Goal: Task Accomplishment & Management: Use online tool/utility

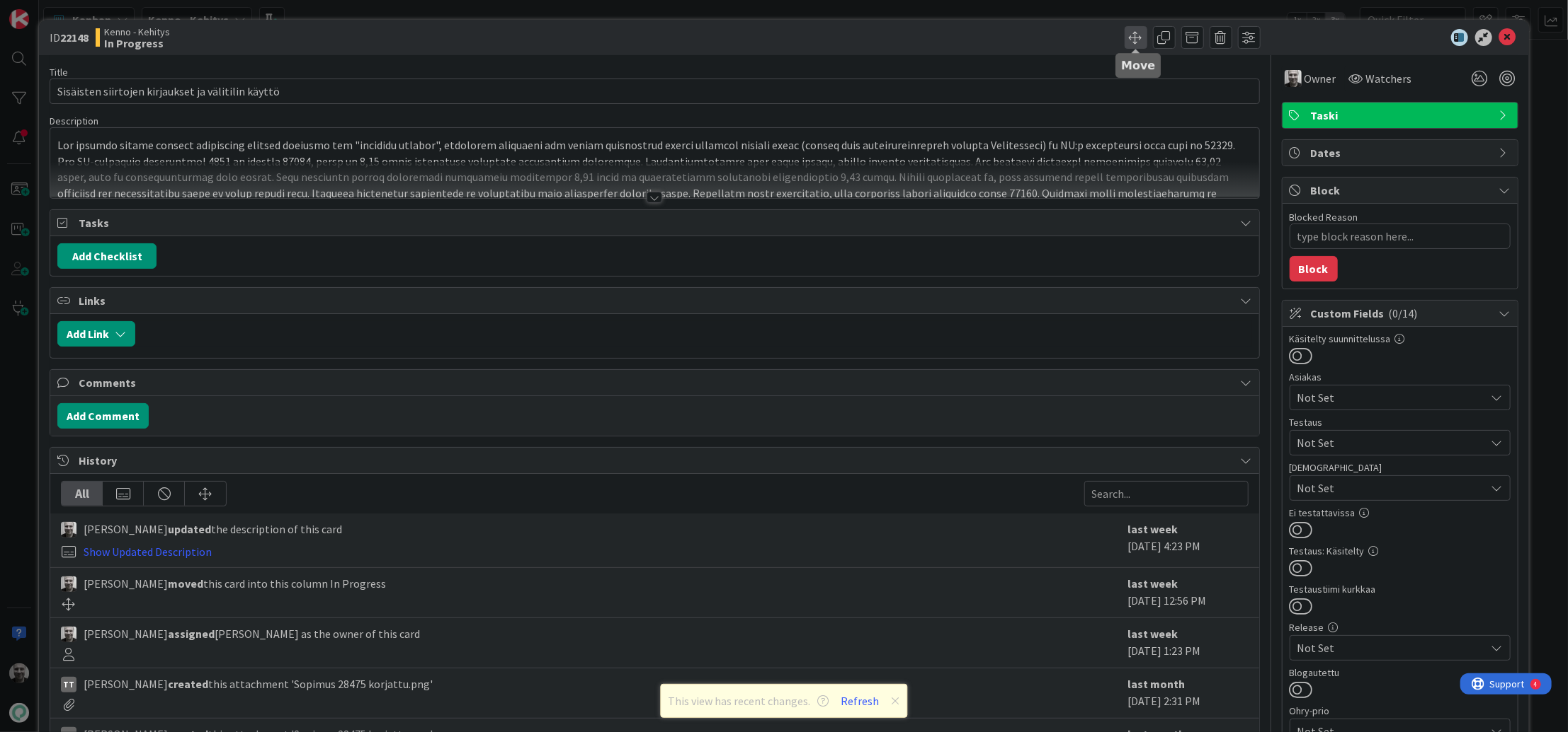
click at [1131, 36] on span at bounding box center [1135, 37] width 22 height 22
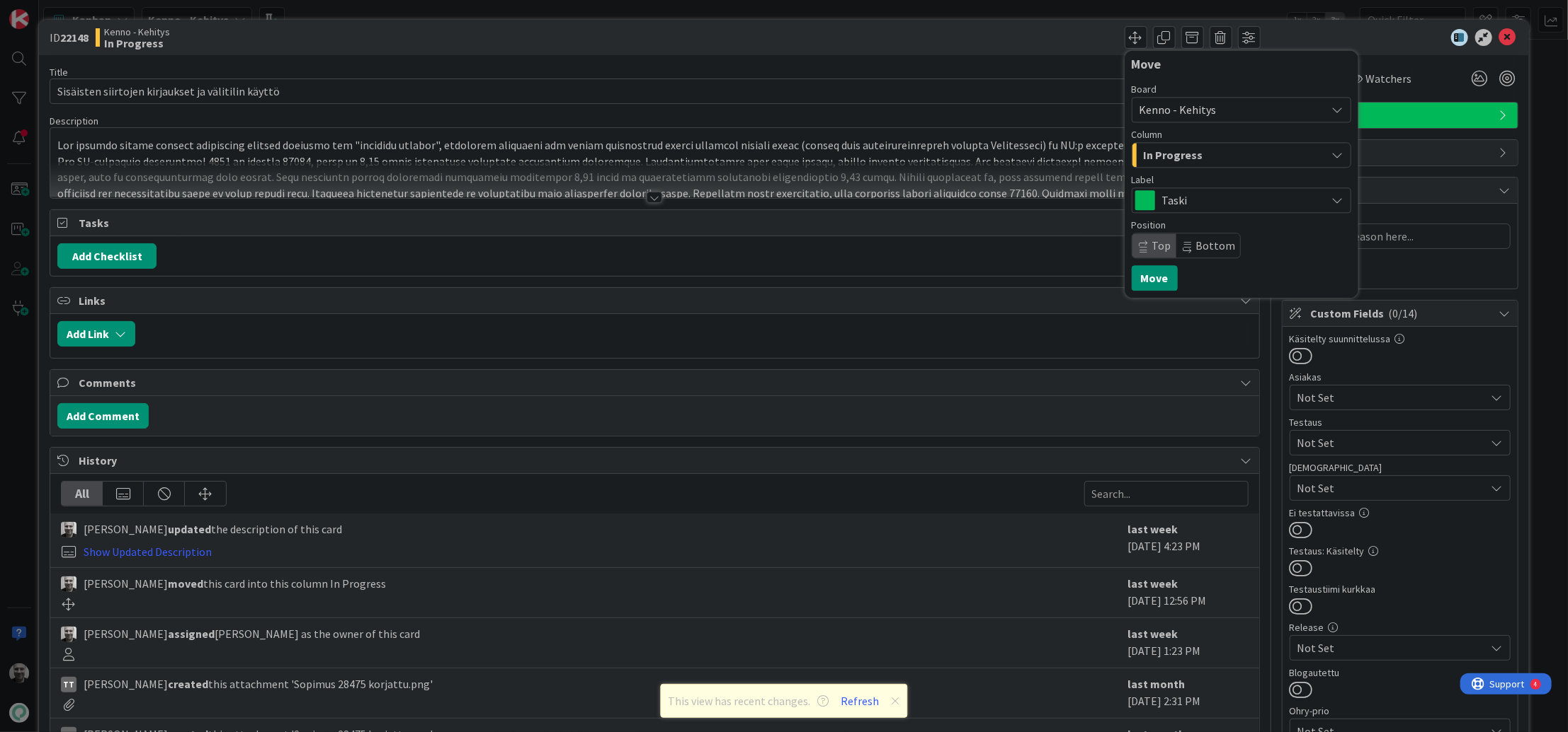
click at [1230, 153] on div "In Progress" at bounding box center [1232, 155] width 186 height 22
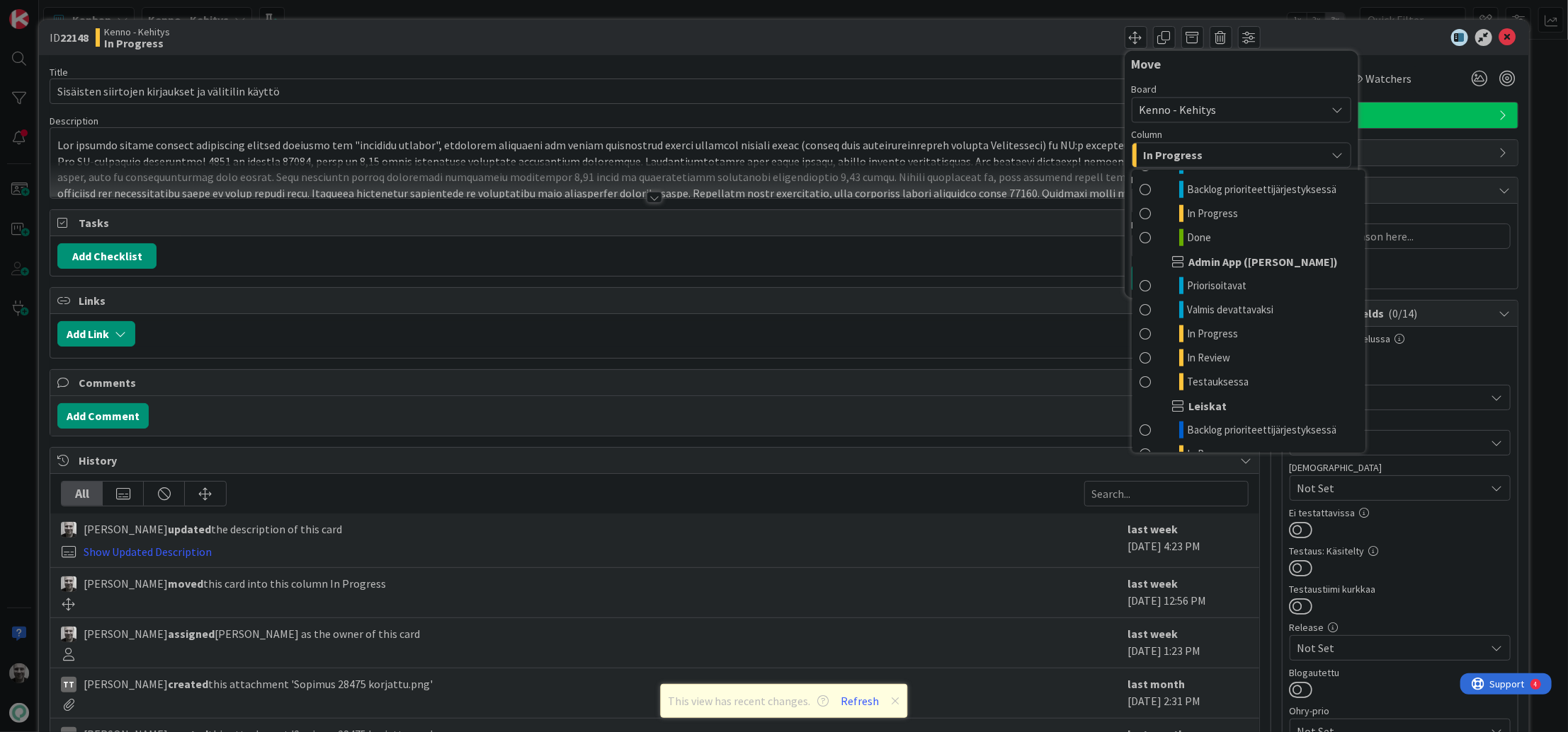
scroll to position [1544, 0]
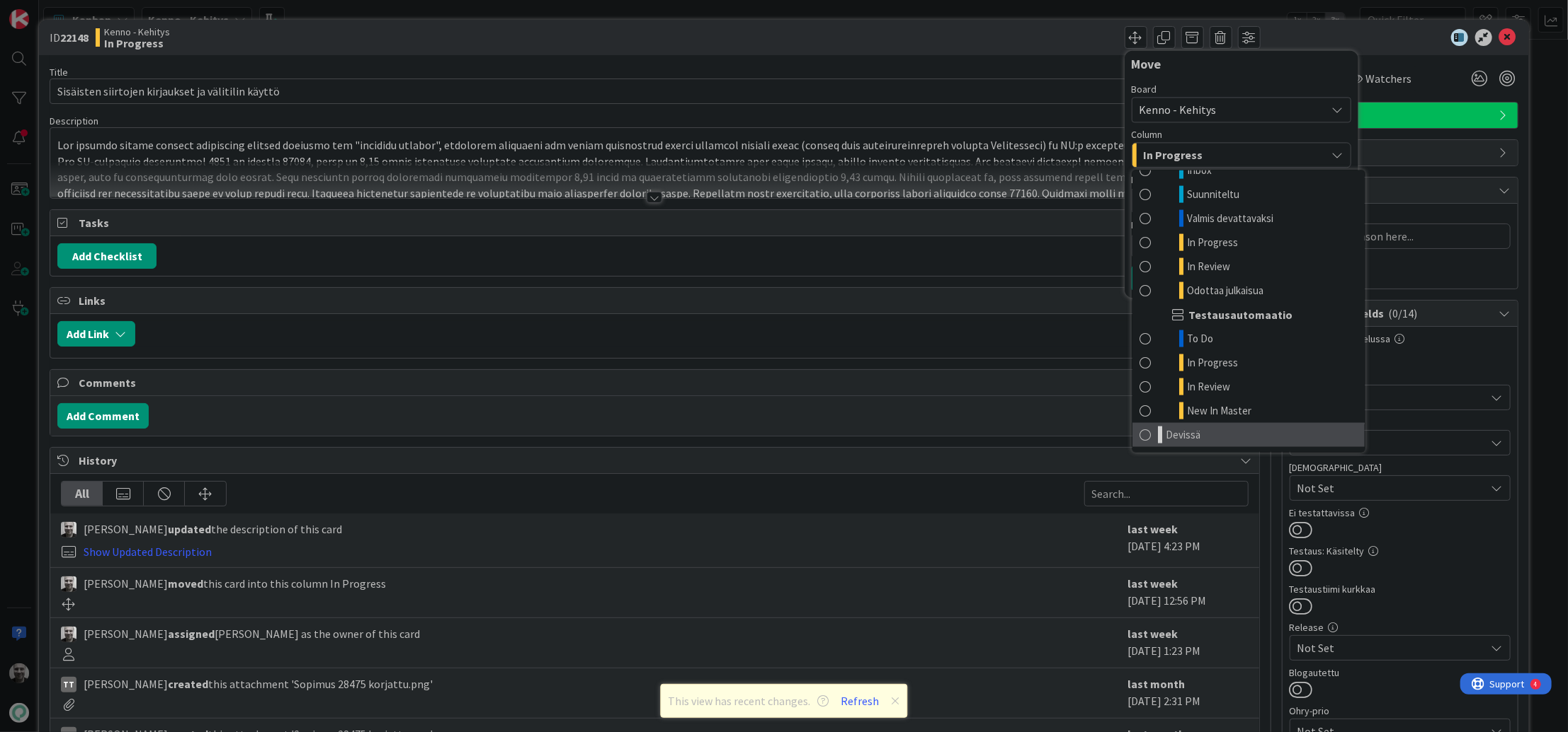
click at [1221, 434] on link "Devissä" at bounding box center [1248, 435] width 232 height 24
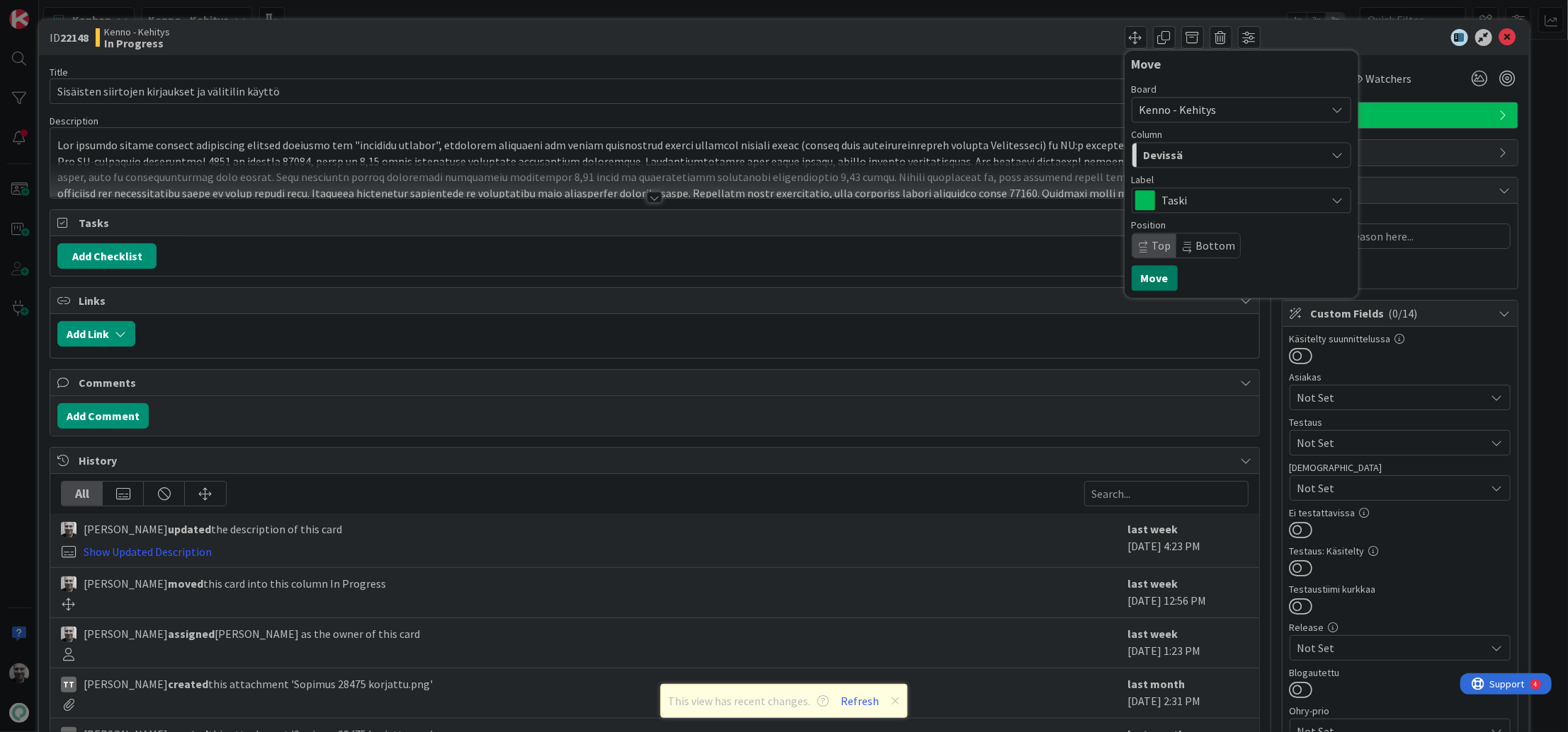
click at [1162, 282] on button "Move" at bounding box center [1154, 278] width 46 height 25
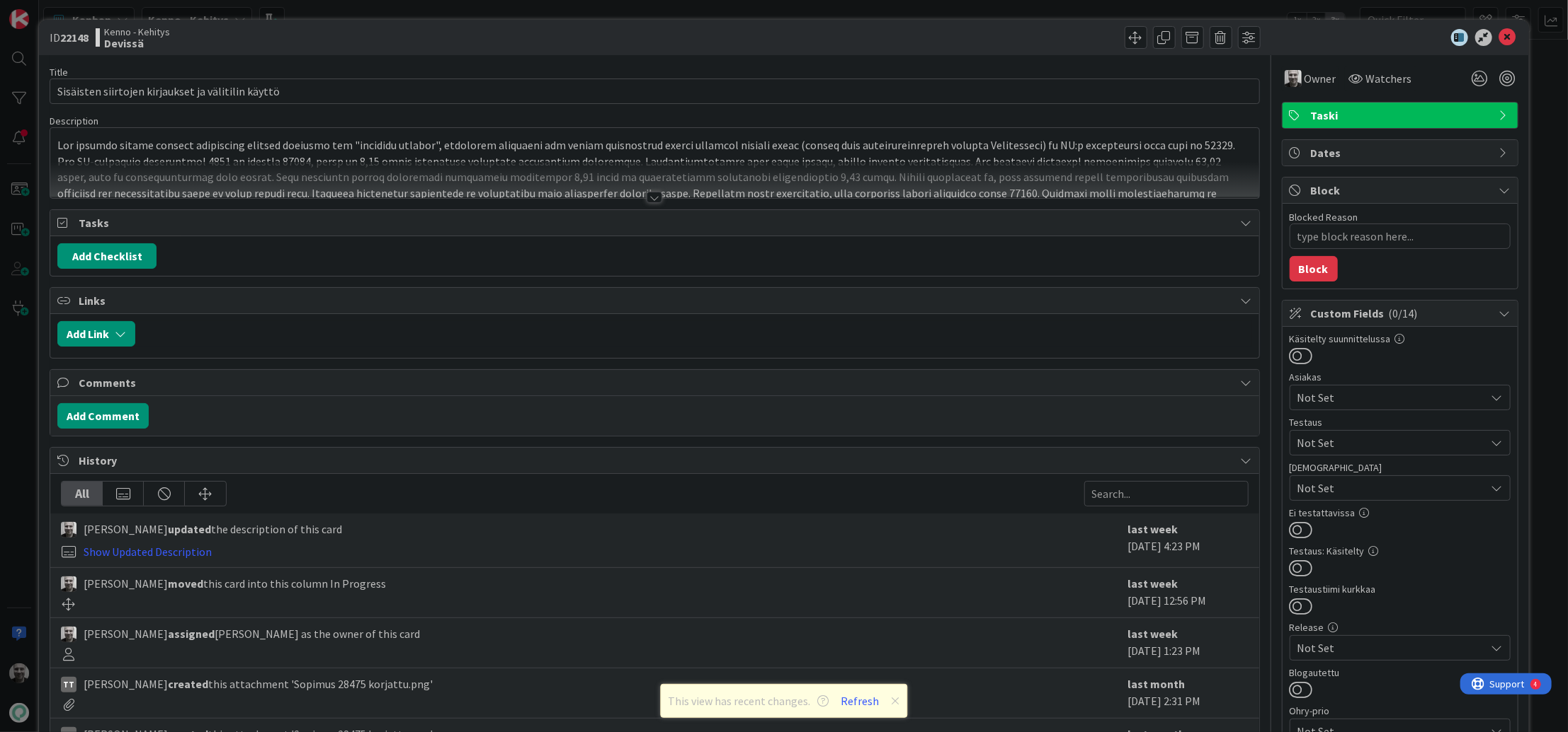
click at [940, 158] on p at bounding box center [654, 177] width 1194 height 81
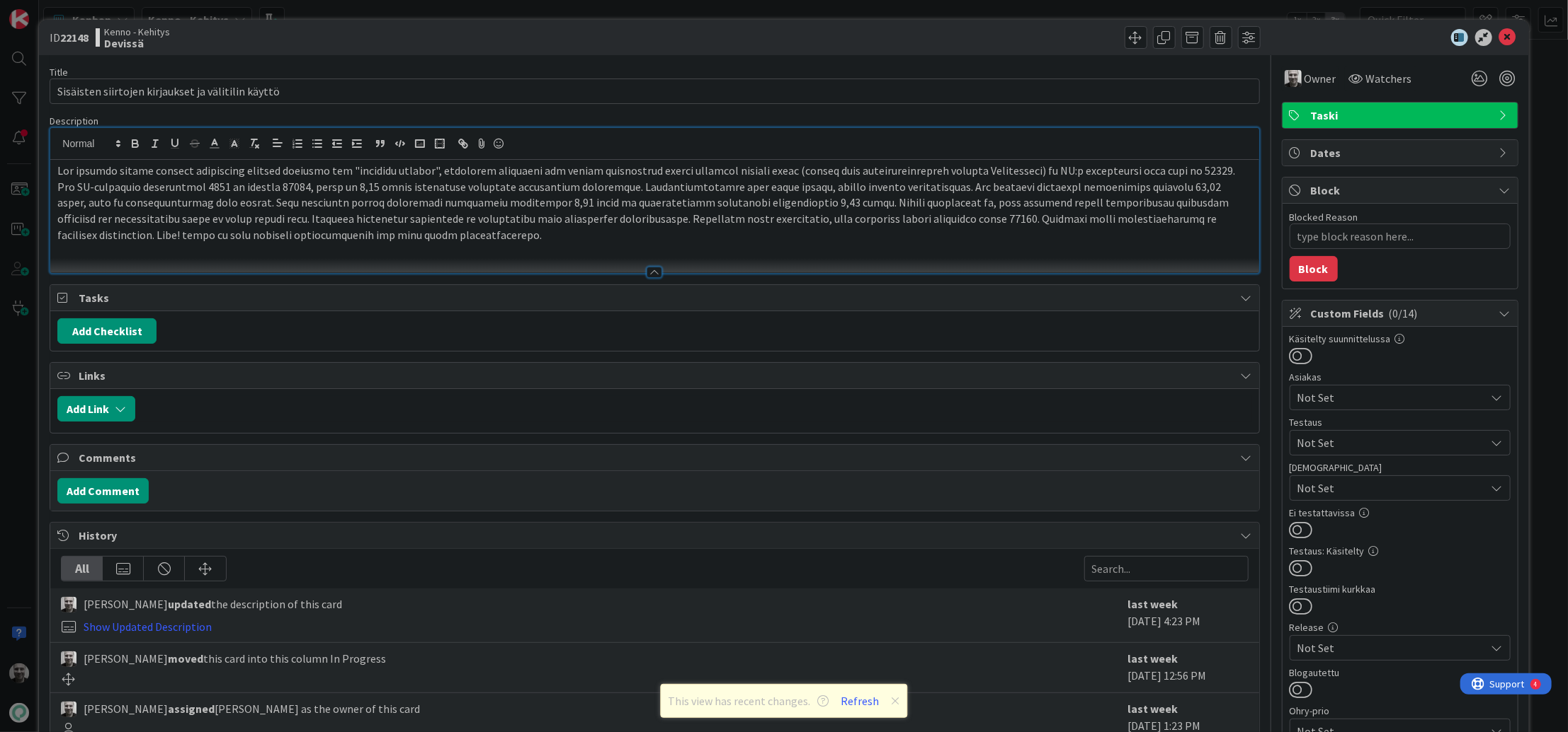
click at [647, 234] on p at bounding box center [654, 202] width 1194 height 81
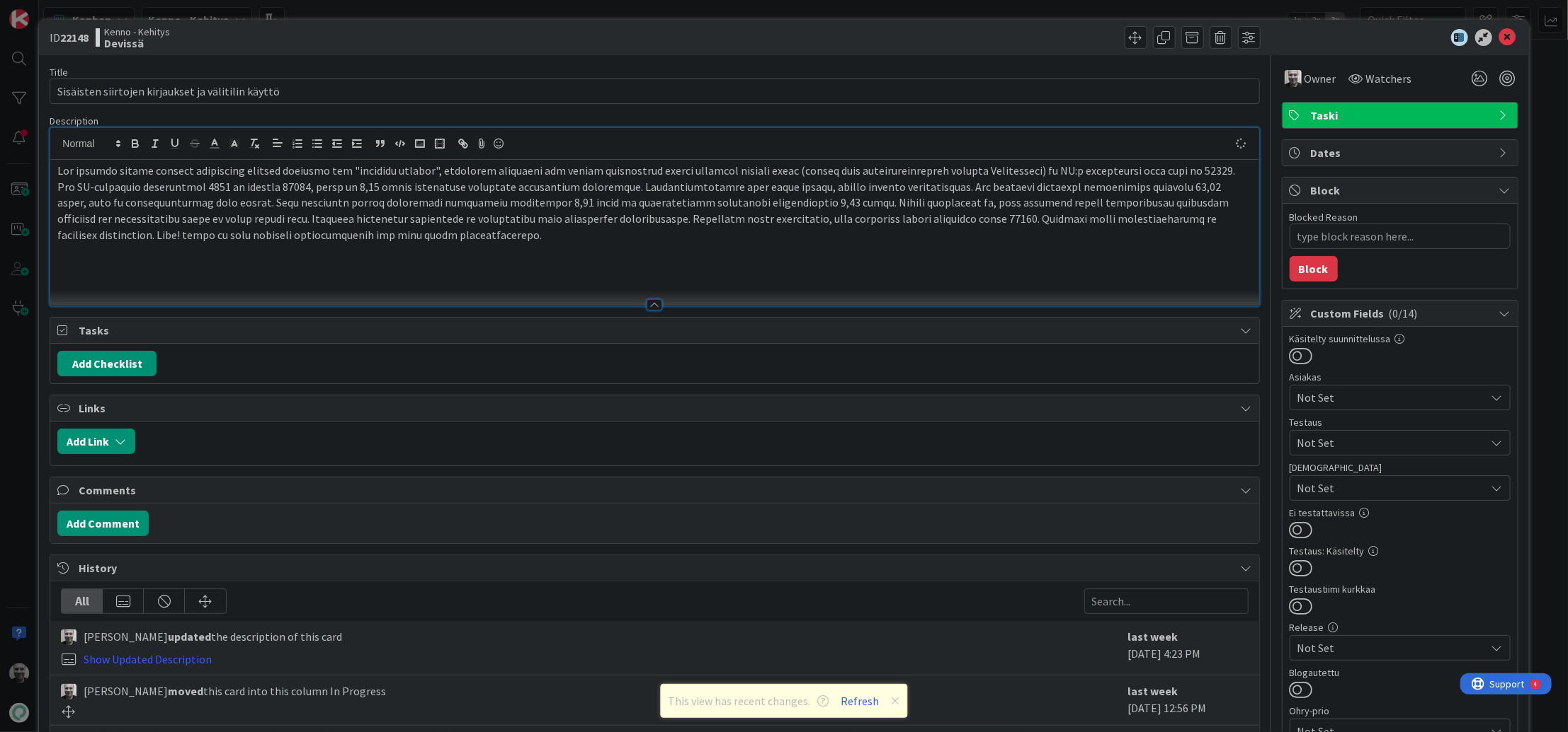
type textarea "x"
click at [859, 701] on button "Refresh" at bounding box center [861, 701] width 49 height 18
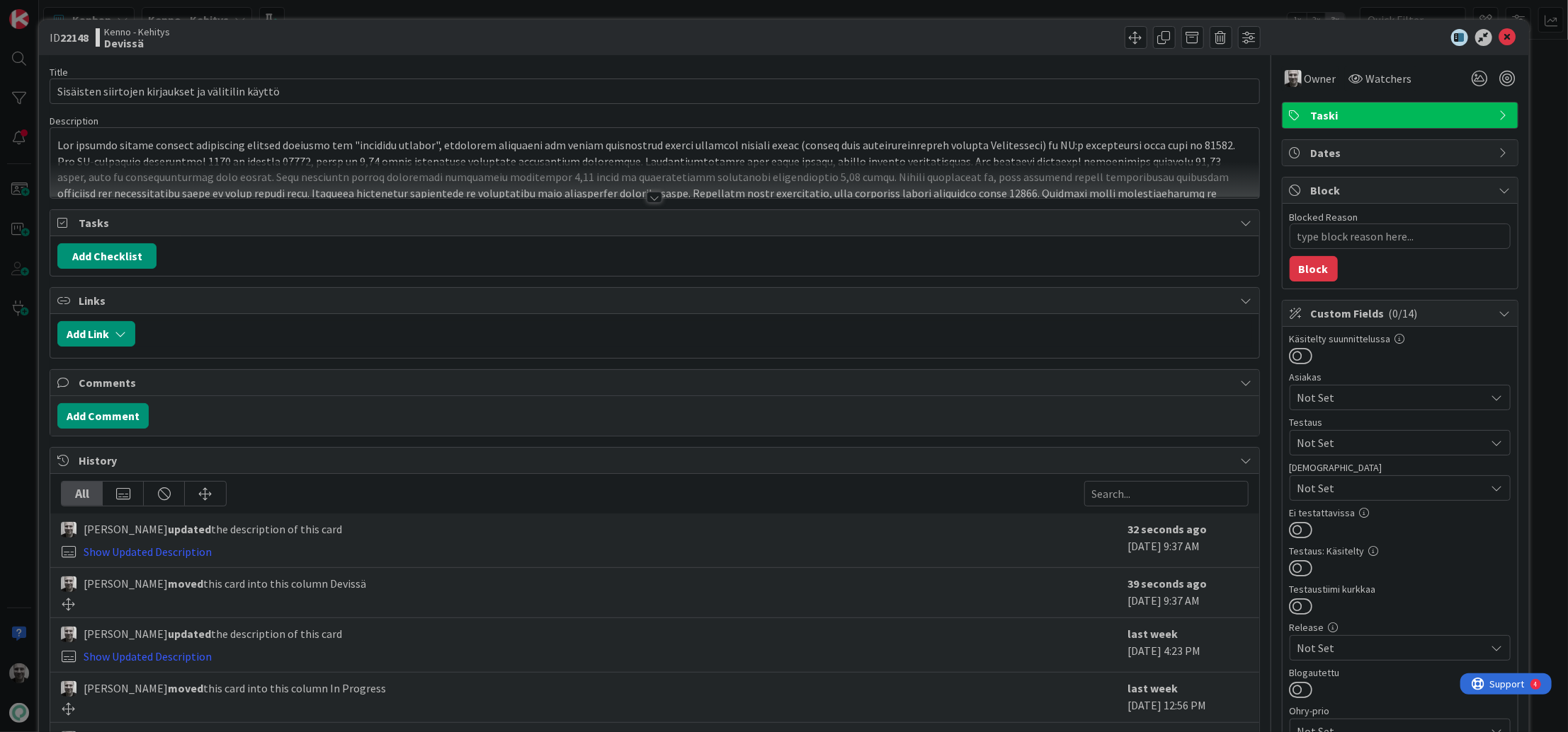
click at [659, 200] on div at bounding box center [655, 197] width 16 height 12
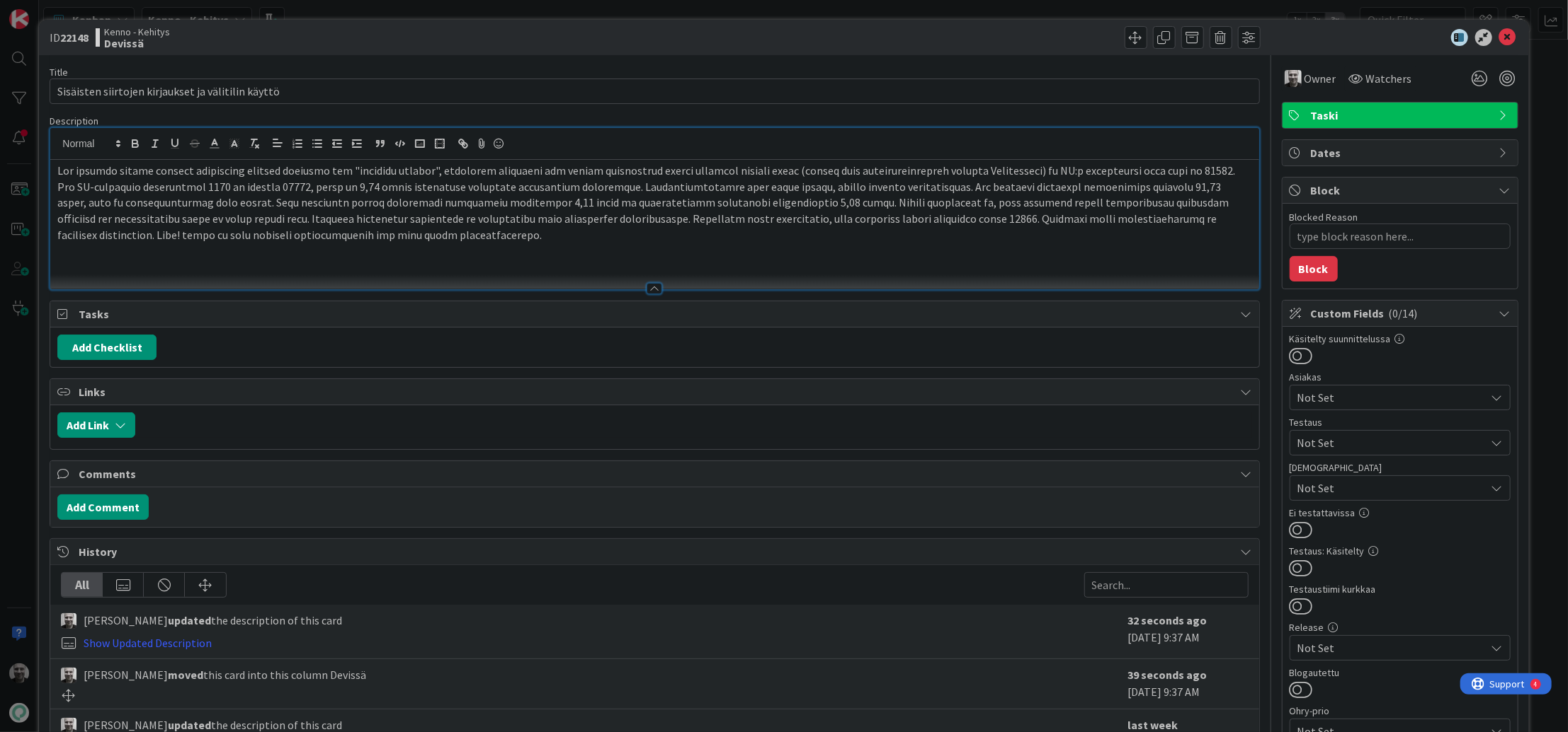
click at [643, 259] on p at bounding box center [654, 266] width 1194 height 17
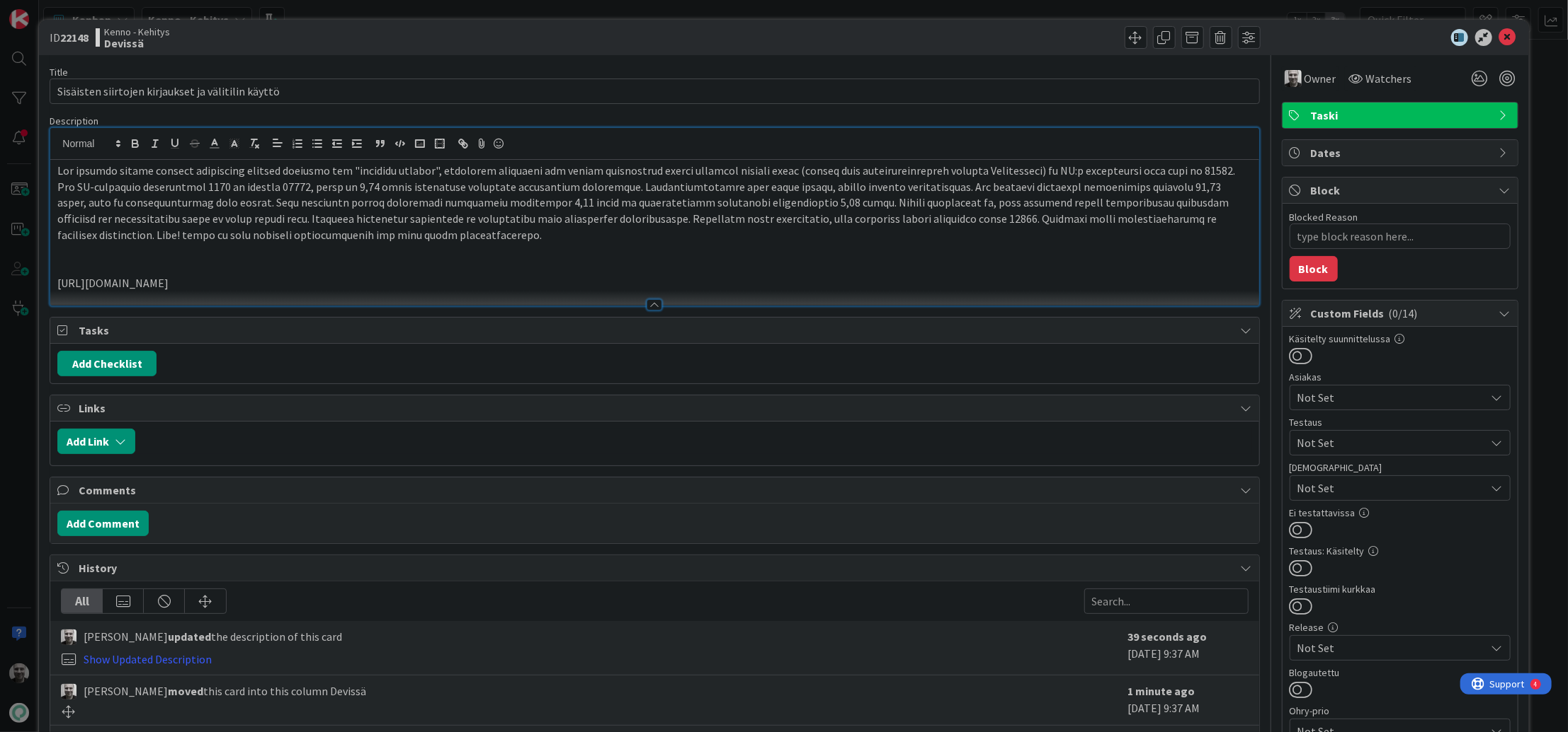
click at [353, 372] on div "Add Checklist" at bounding box center [654, 364] width 1194 height 25
type textarea "x"
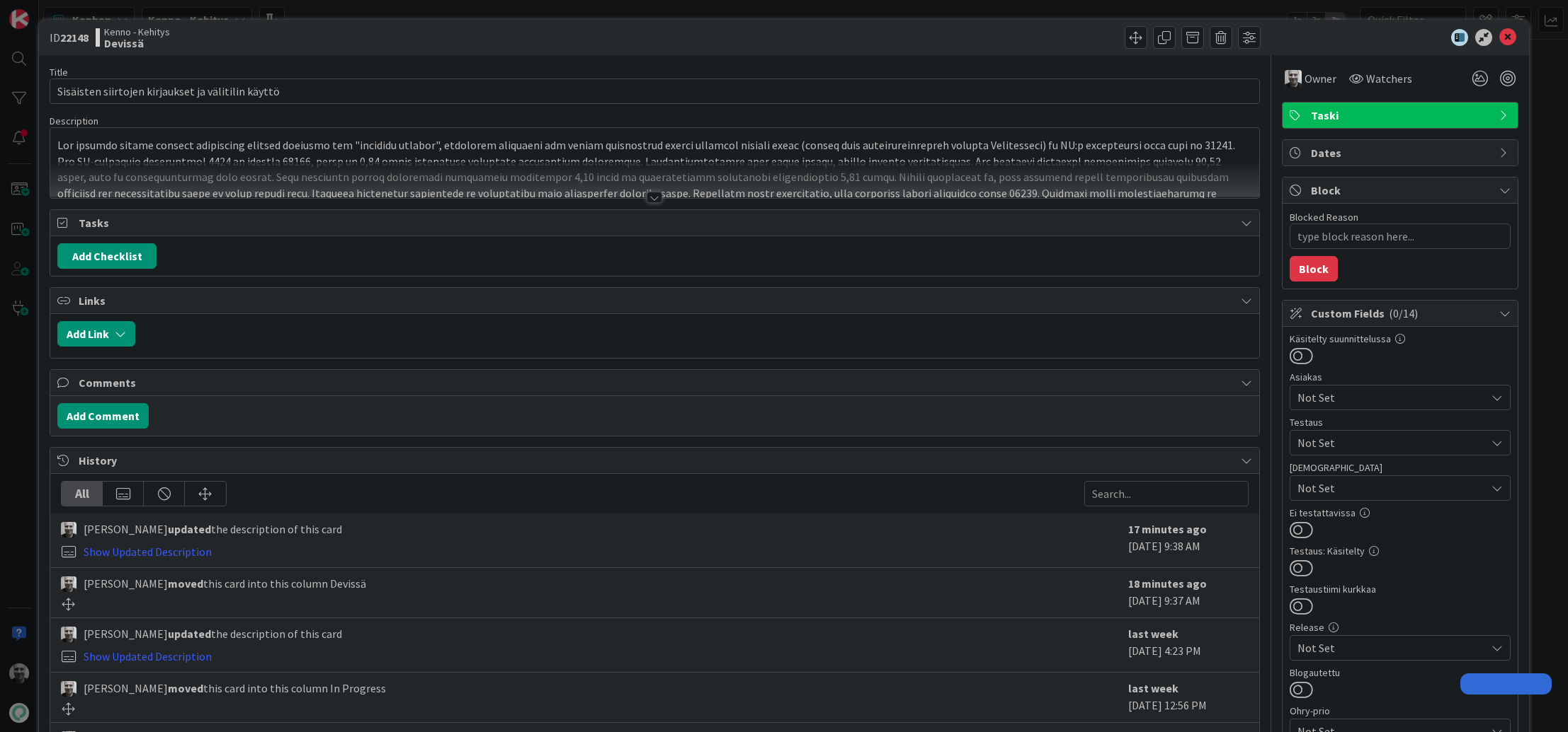
type textarea "x"
